Goal: Task Accomplishment & Management: Complete application form

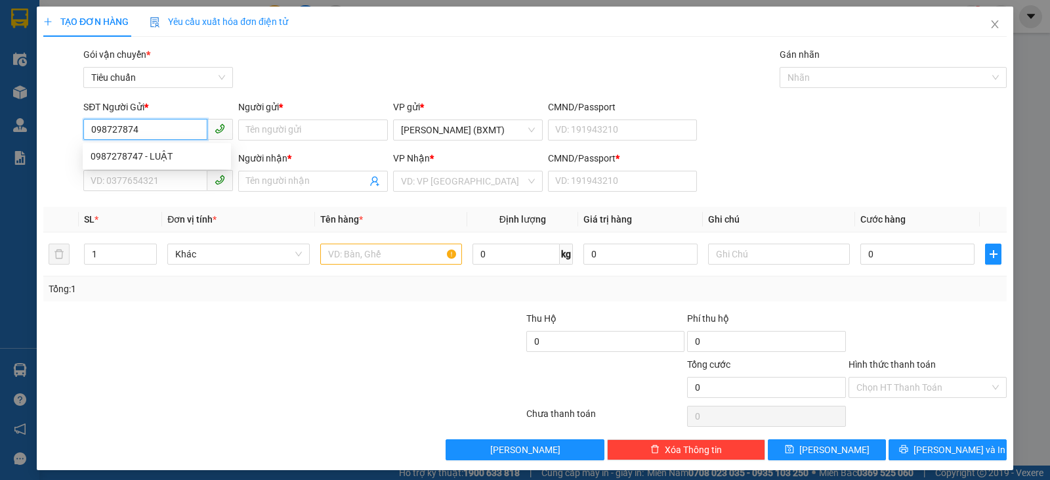
type input "0987278747"
click at [179, 154] on div "0987278747 - LUẬT" at bounding box center [157, 156] width 133 height 14
type input "LUẬT"
type input "0902971848"
type input "KHÁNH LY"
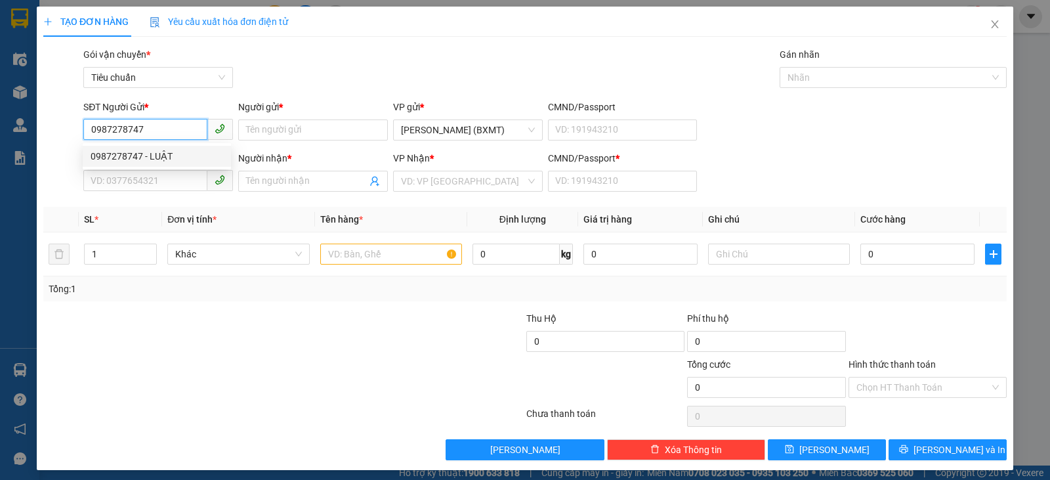
type input "0"
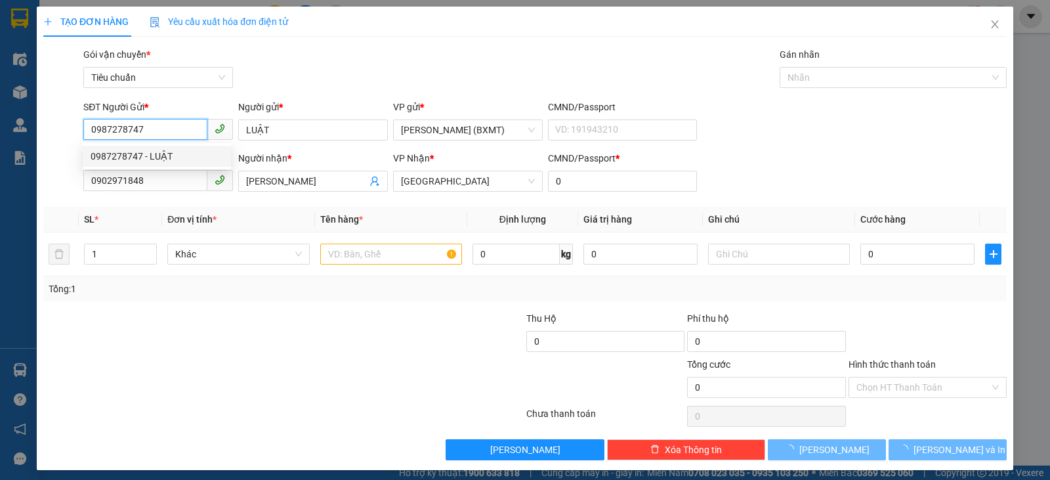
type input "30.000"
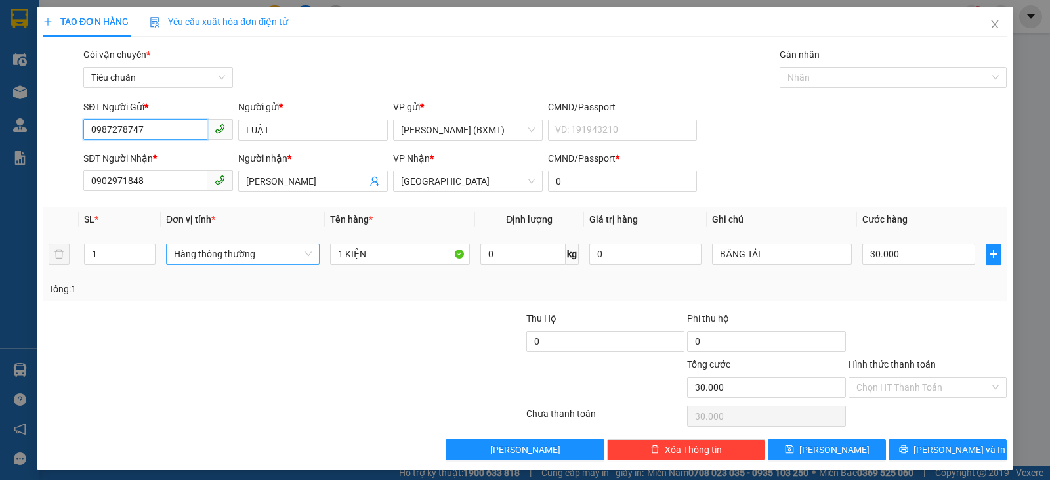
click at [266, 263] on span "Hàng thông thường" at bounding box center [243, 254] width 138 height 20
type input "0987278747"
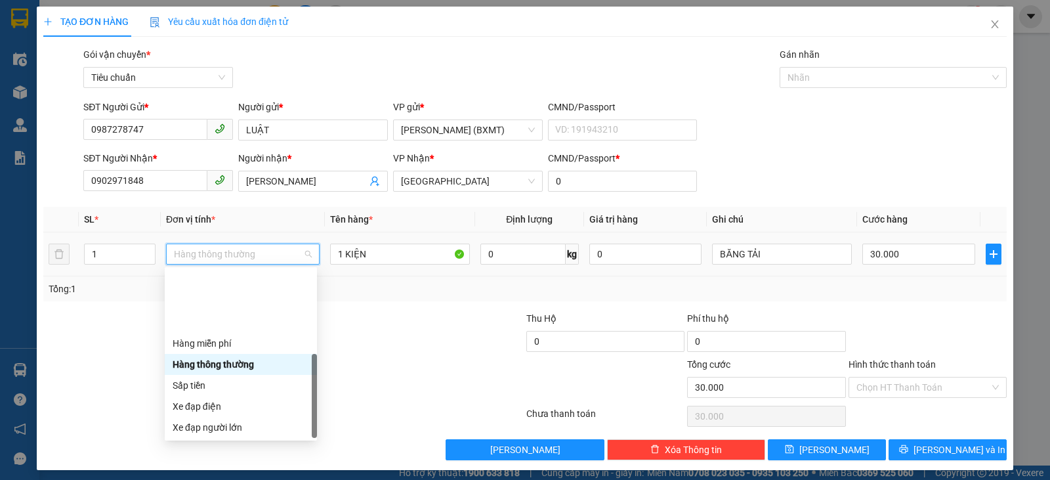
scroll to position [84, 0]
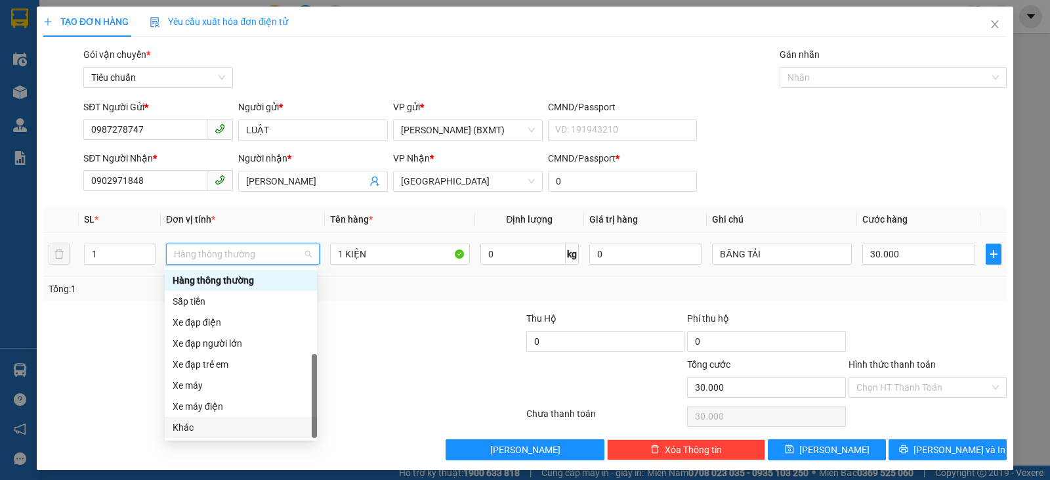
click at [192, 429] on div "Khác" at bounding box center [241, 427] width 137 height 14
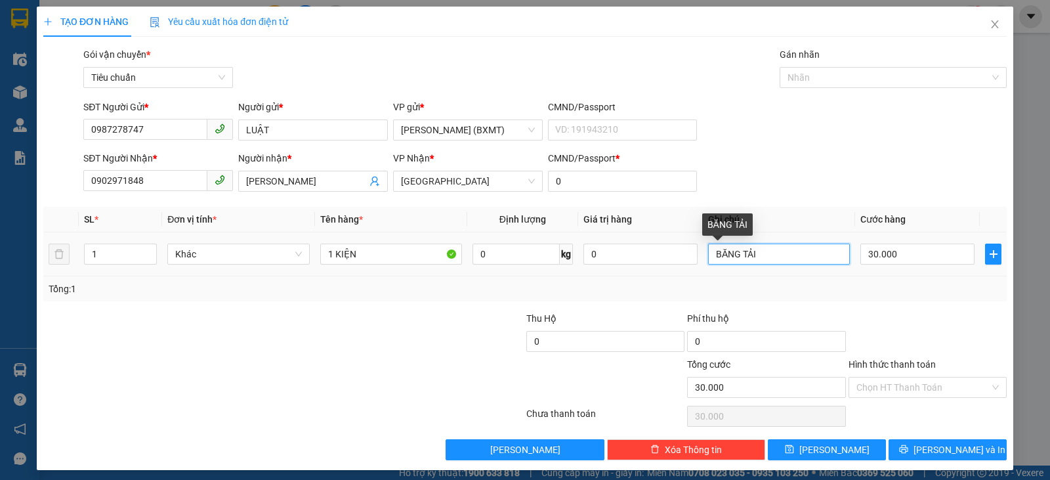
drag, startPoint x: 766, startPoint y: 249, endPoint x: 691, endPoint y: 251, distance: 74.8
click at [691, 251] on tr "1 Khác 1 KIỆN 0 kg 0 BĂNG TẢI 30.000" at bounding box center [525, 254] width 964 height 44
type input "BỘ ĐIỀU KIỂN"
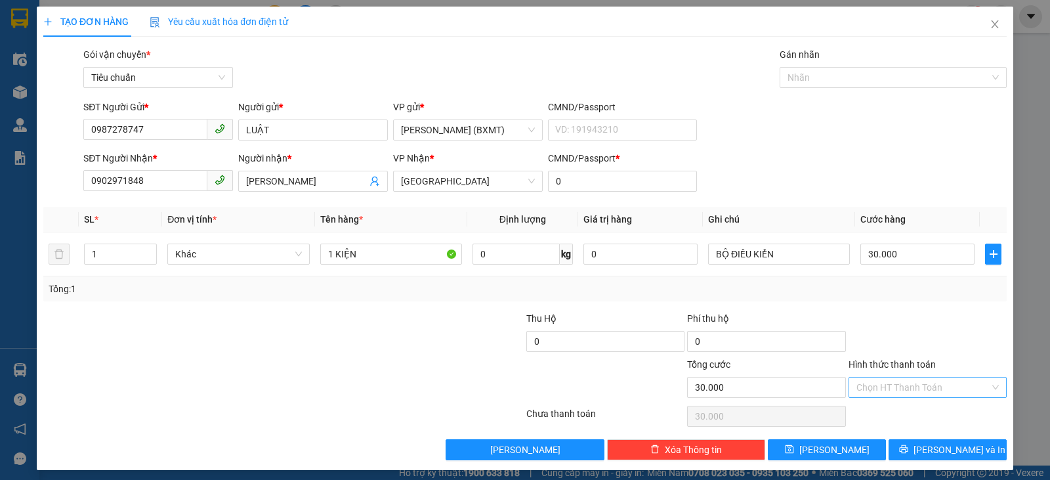
click at [920, 381] on input "Hình thức thanh toán" at bounding box center [923, 387] width 133 height 20
click at [883, 297] on div "Tại văn phòng" at bounding box center [919, 298] width 141 height 14
type input "0"
click at [928, 447] on span "Lưu và In" at bounding box center [960, 449] width 92 height 14
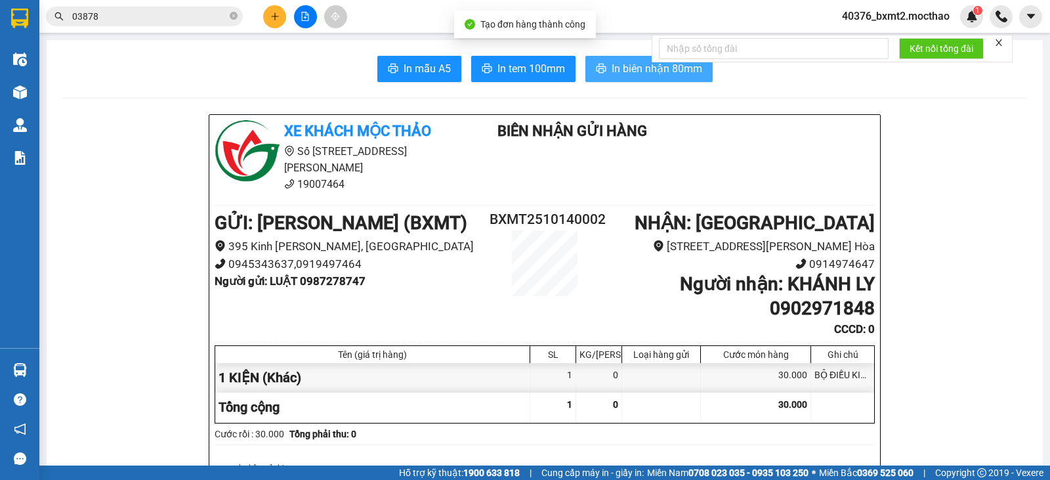
click at [637, 68] on span "In biên nhận 80mm" at bounding box center [657, 68] width 91 height 16
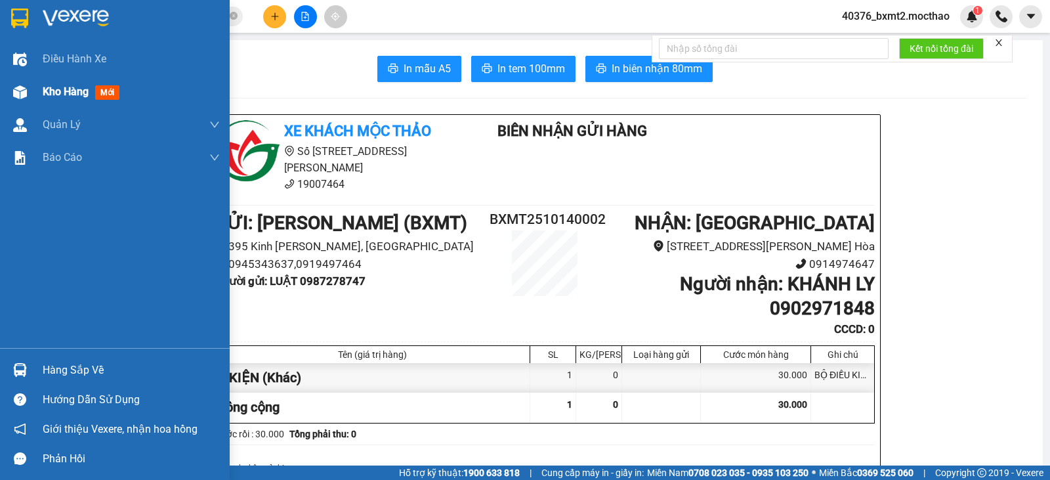
click at [59, 85] on span "Kho hàng" at bounding box center [66, 91] width 46 height 12
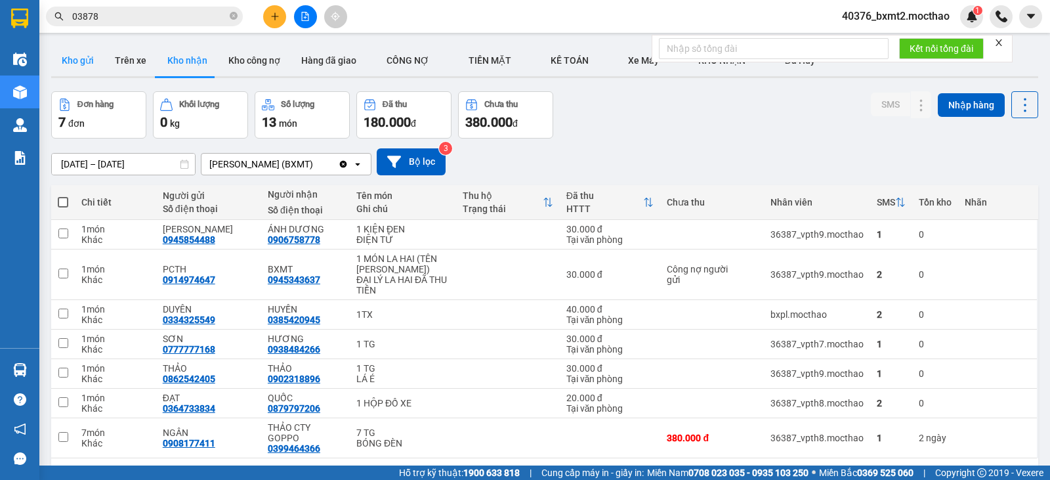
click at [84, 58] on button "Kho gửi" at bounding box center [77, 61] width 53 height 32
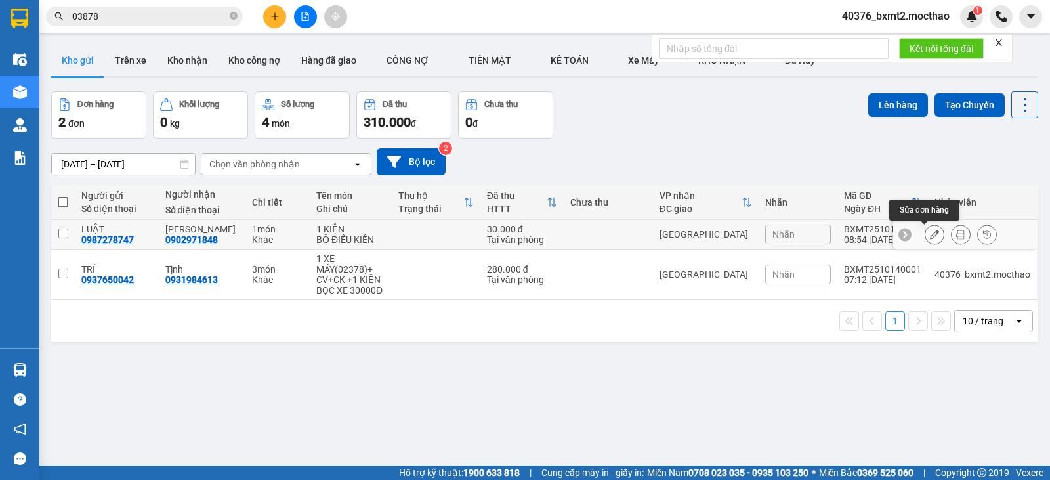
click at [929, 236] on button at bounding box center [934, 234] width 18 height 23
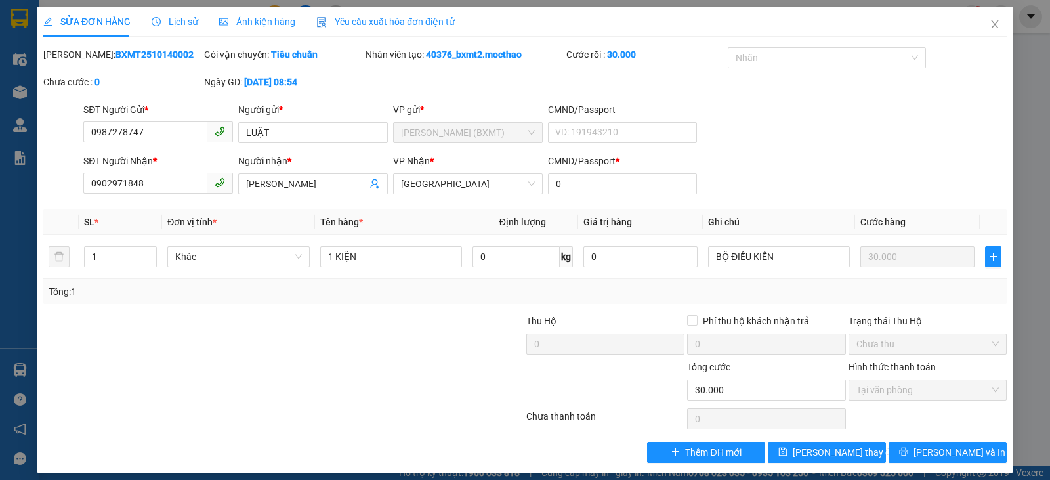
type input "0987278747"
type input "0902971848"
type input "0"
type input "30.000"
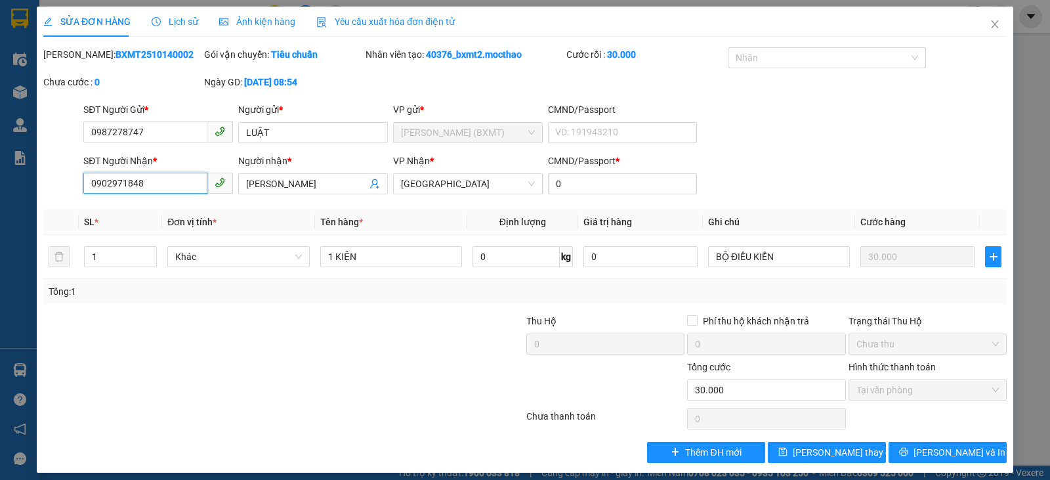
drag, startPoint x: 172, startPoint y: 182, endPoint x: 0, endPoint y: 200, distance: 172.8
click at [0, 200] on div "SỬA ĐƠN HÀNG Lịch sử Ảnh kiện hàng Yêu cầu xuất hóa đơn điện tử Total Paid Fee …" at bounding box center [525, 240] width 1050 height 480
type input "0933892569"
drag, startPoint x: 289, startPoint y: 188, endPoint x: 0, endPoint y: 190, distance: 289.5
click at [0, 190] on div "SỬA ĐƠN HÀNG Lịch sử Ảnh kiện hàng Yêu cầu xuất hóa đơn điện tử Total Paid Fee …" at bounding box center [525, 240] width 1050 height 480
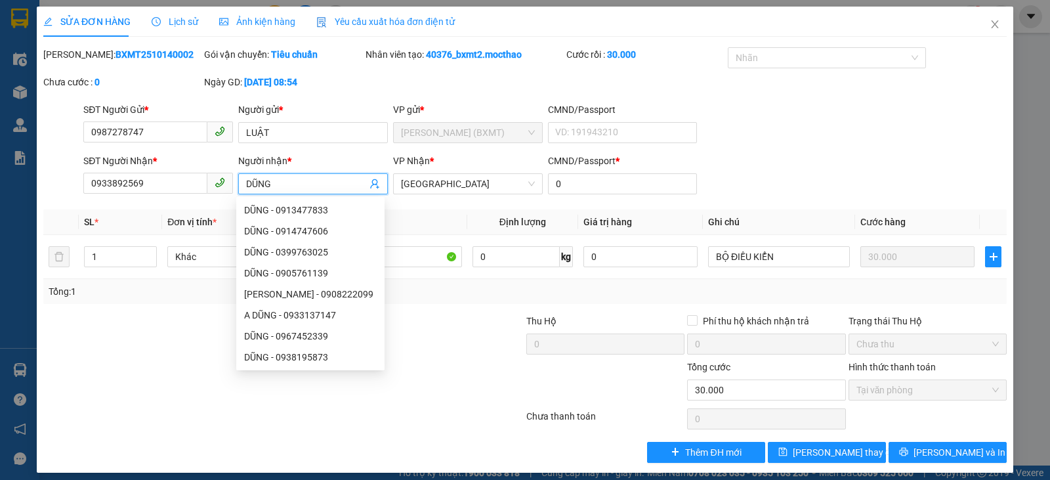
type input "DŨNG"
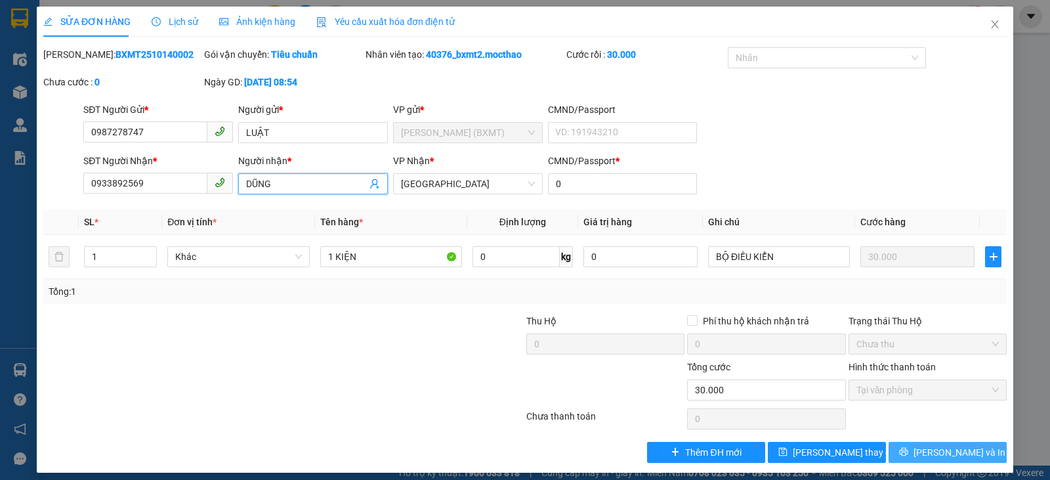
drag, startPoint x: 955, startPoint y: 450, endPoint x: 893, endPoint y: 405, distance: 77.1
click at [950, 447] on span "Lưu và In" at bounding box center [960, 452] width 92 height 14
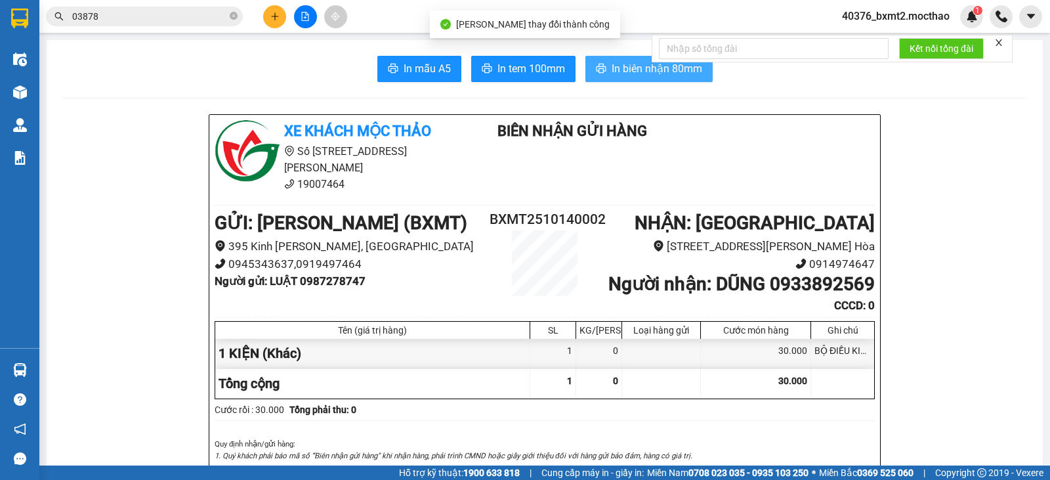
click at [612, 62] on span "In biên nhận 80mm" at bounding box center [657, 68] width 91 height 16
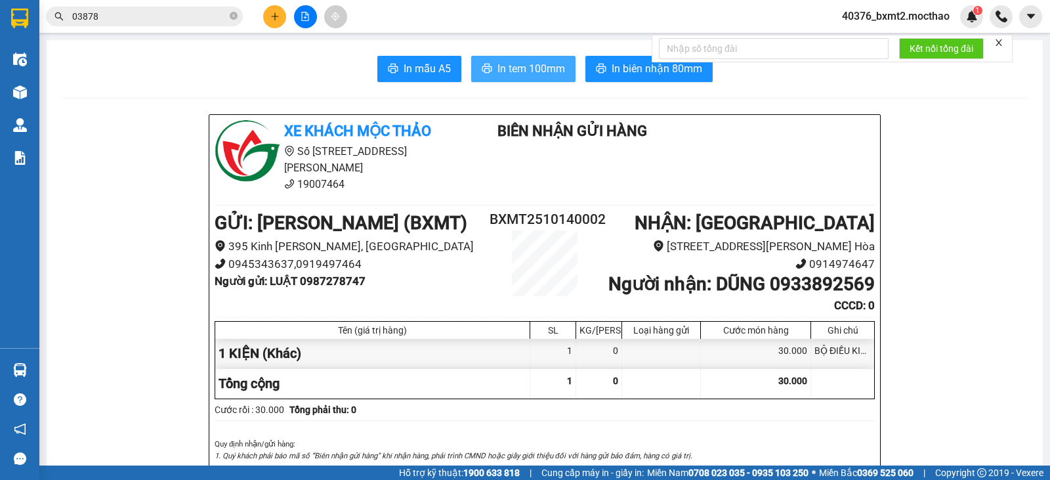
click at [526, 58] on button "In tem 100mm" at bounding box center [523, 69] width 104 height 26
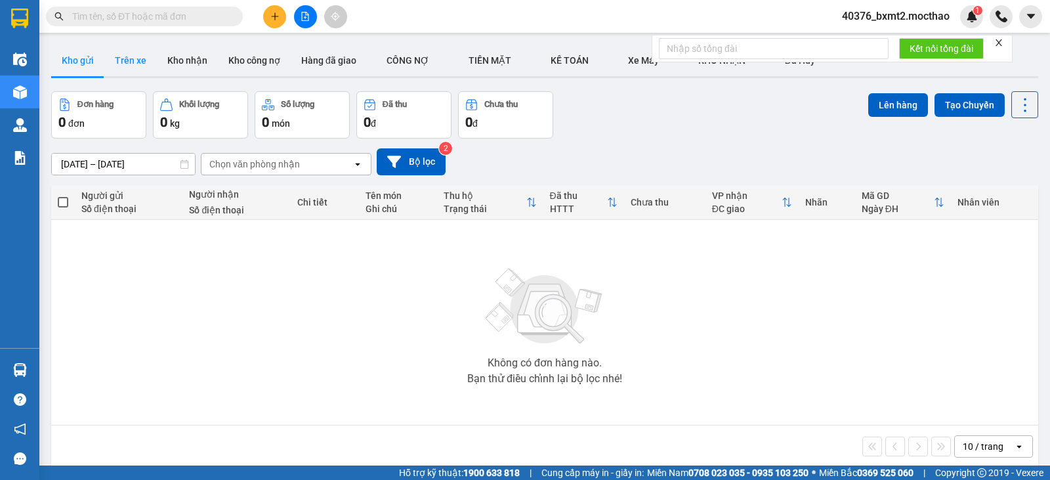
click at [129, 66] on button "Trên xe" at bounding box center [130, 61] width 53 height 32
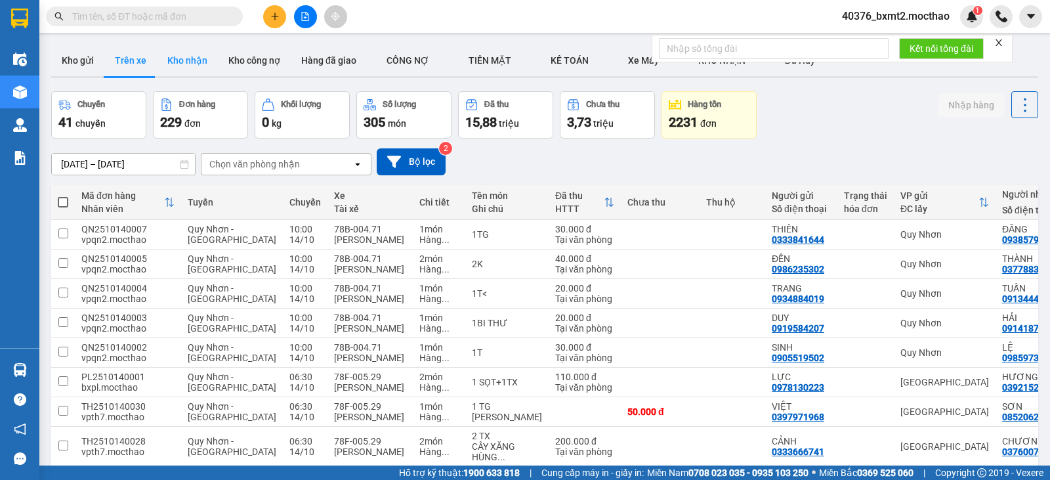
click at [190, 51] on button "Kho nhận" at bounding box center [187, 61] width 61 height 32
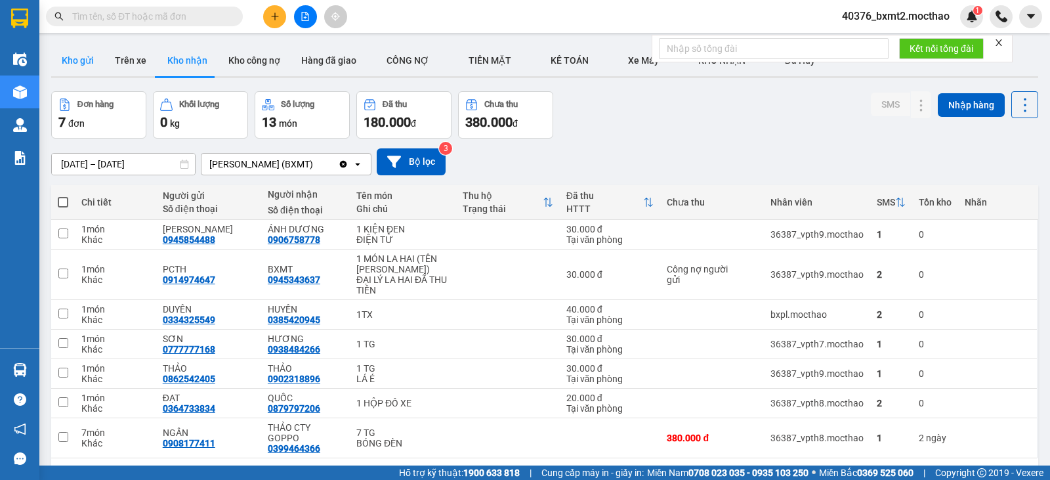
click at [62, 54] on button "Kho gửi" at bounding box center [77, 61] width 53 height 32
